Goal: Transaction & Acquisition: Purchase product/service

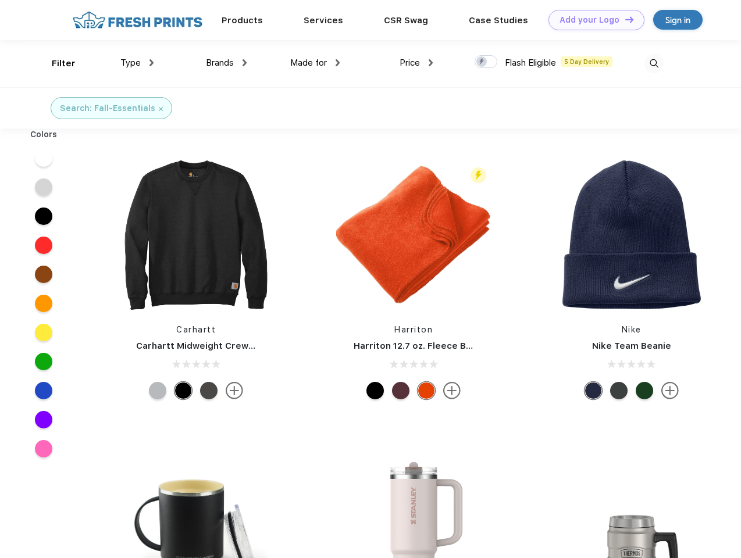
scroll to position [1, 0]
click at [592, 20] on link "Add your Logo Design Tool" at bounding box center [597, 20] width 96 height 20
click at [56, 63] on div "Filter" at bounding box center [64, 63] width 24 height 13
click at [137, 63] on span "Type" at bounding box center [130, 63] width 20 height 10
click at [226, 63] on span "Brands" at bounding box center [220, 63] width 28 height 10
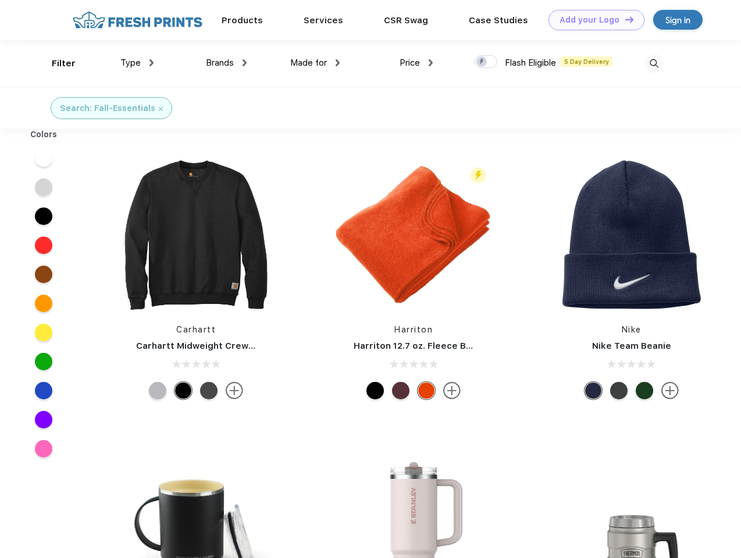
click at [315, 63] on span "Made for" at bounding box center [308, 63] width 37 height 10
click at [417, 63] on span "Price" at bounding box center [410, 63] width 20 height 10
click at [486, 62] on div at bounding box center [486, 61] width 23 height 13
click at [482, 62] on input "checkbox" at bounding box center [479, 59] width 8 height 8
click at [654, 63] on img at bounding box center [654, 63] width 19 height 19
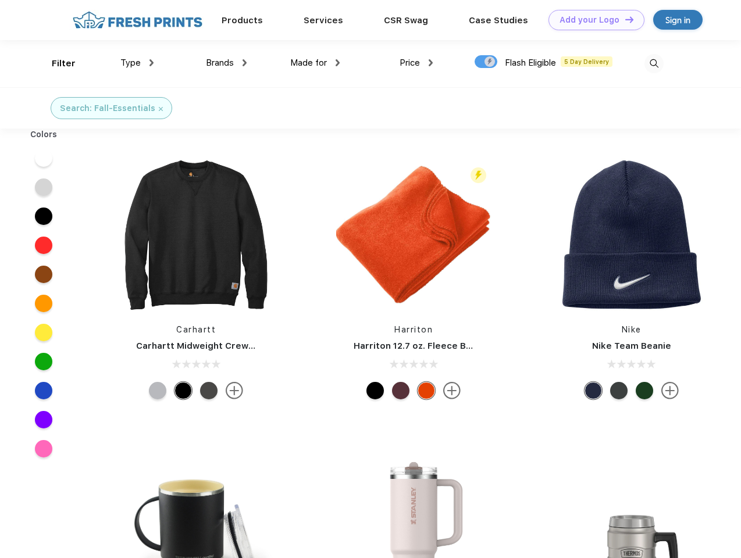
click at [44, 158] on div at bounding box center [44, 158] width 45 height 29
click at [44, 187] on div at bounding box center [44, 187] width 45 height 29
